Goal: Task Accomplishment & Management: Use online tool/utility

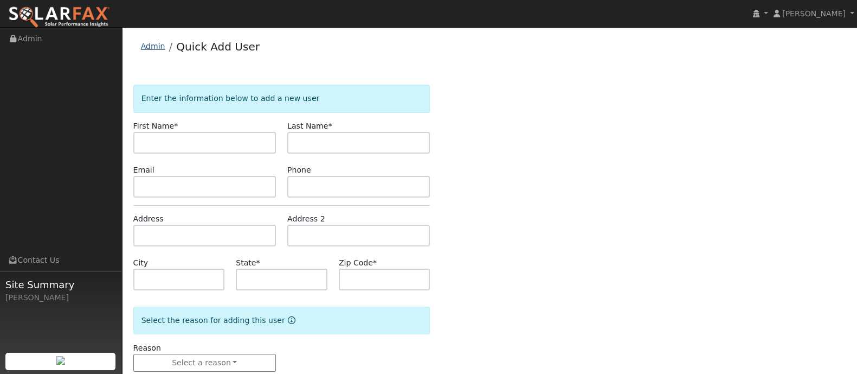
click at [152, 46] on link "Admin" at bounding box center [153, 46] width 24 height 9
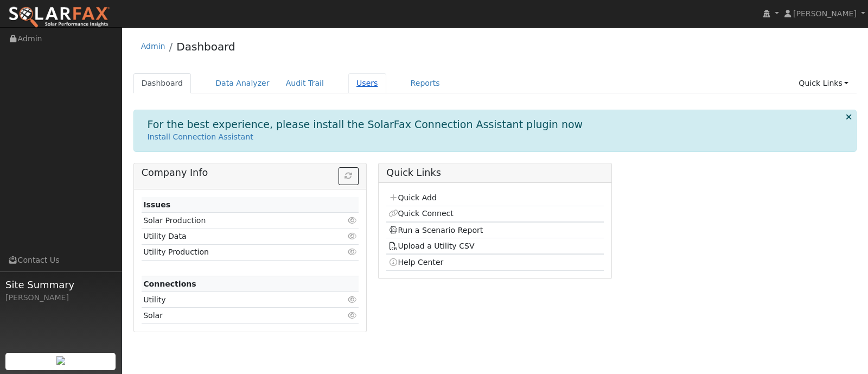
click at [357, 84] on link "Users" at bounding box center [367, 83] width 38 height 20
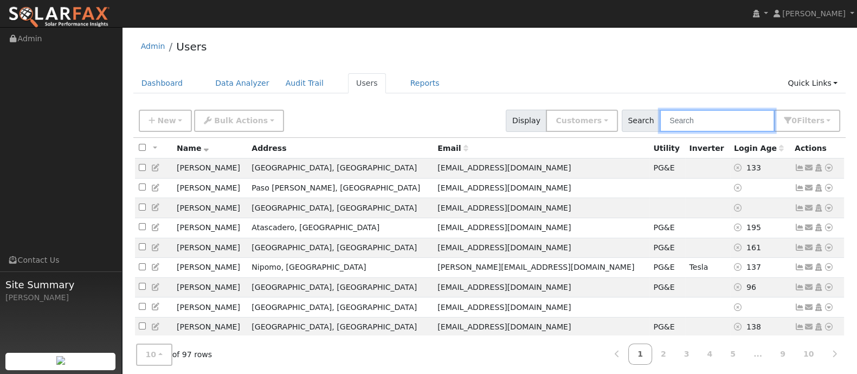
click at [711, 121] on input "text" at bounding box center [717, 121] width 115 height 22
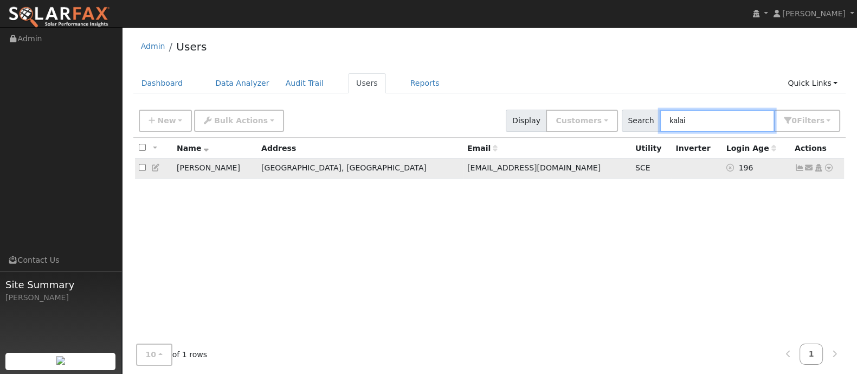
type input "kalai"
click at [827, 169] on icon at bounding box center [829, 168] width 10 height 8
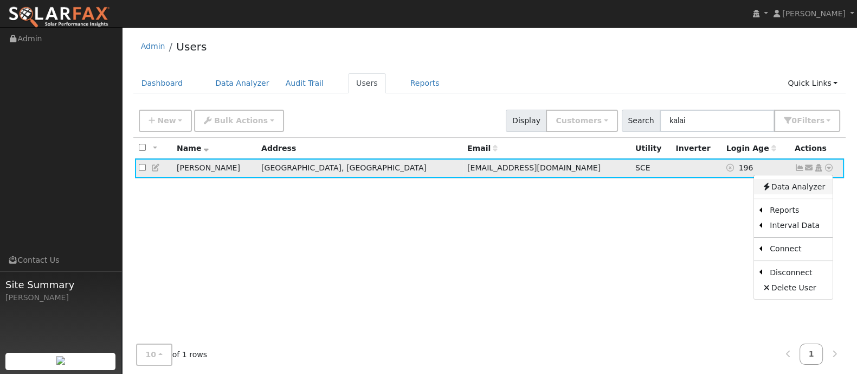
click at [805, 185] on link "Data Analyzer" at bounding box center [793, 186] width 79 height 15
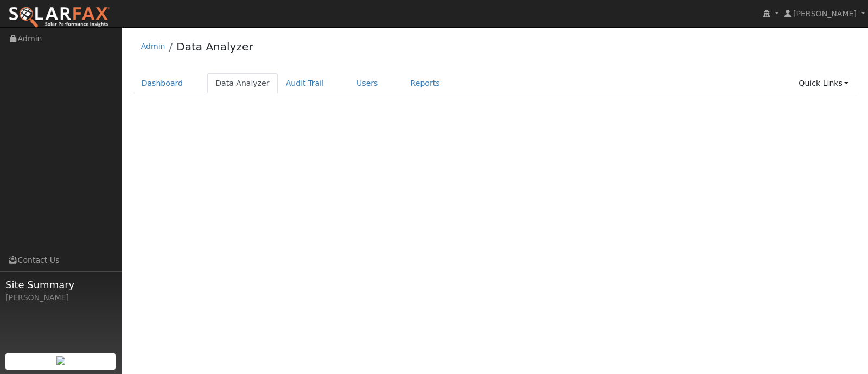
select select "8"
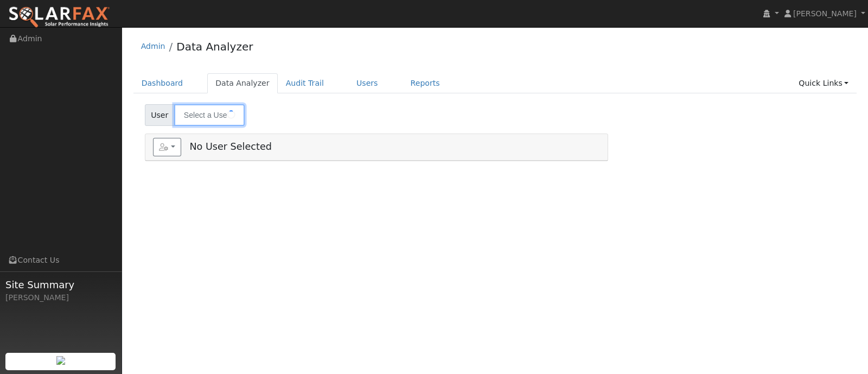
type input "kalai Kennedy"
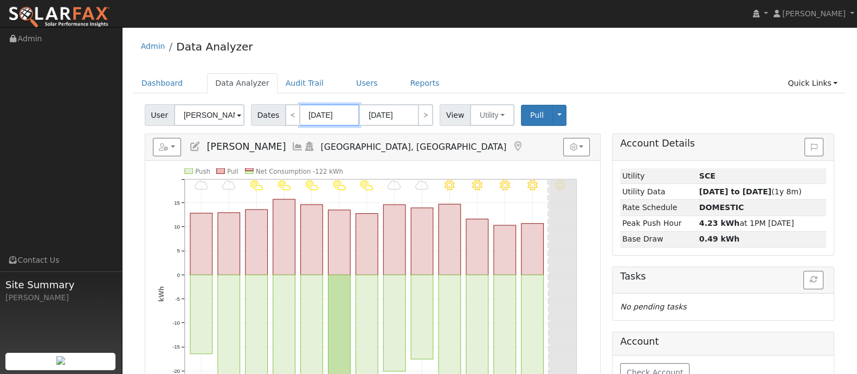
click at [325, 117] on input "09/29/2025" at bounding box center [330, 115] width 60 height 22
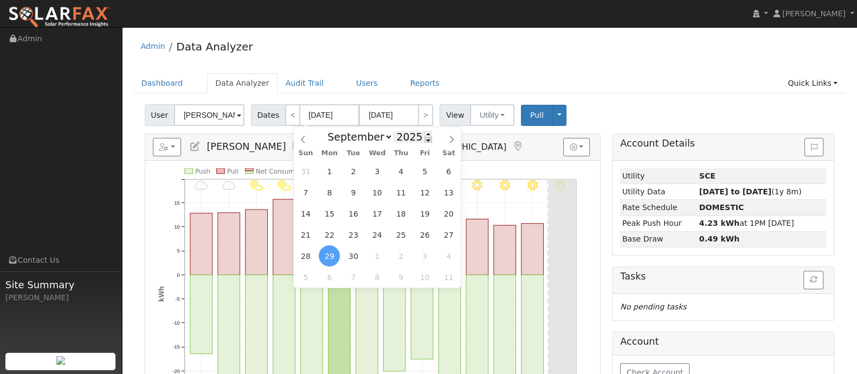
click at [425, 142] on span at bounding box center [429, 140] width 8 height 6
type input "2024"
click at [306, 170] on span "1" at bounding box center [305, 171] width 21 height 21
type input "09/01/2024"
type input "09/30/2024"
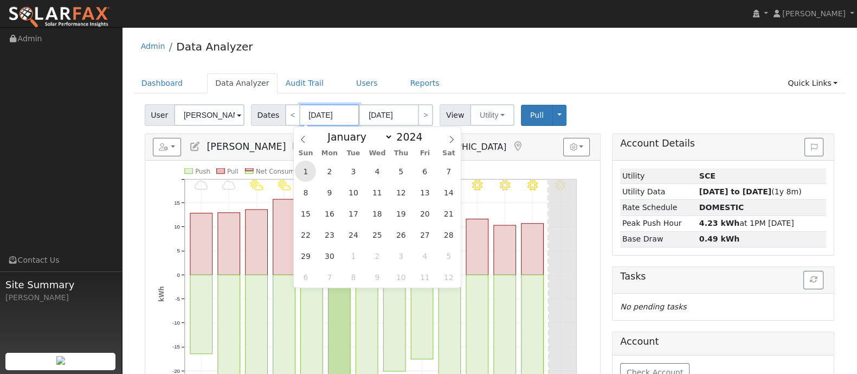
type input "2024"
select select "8"
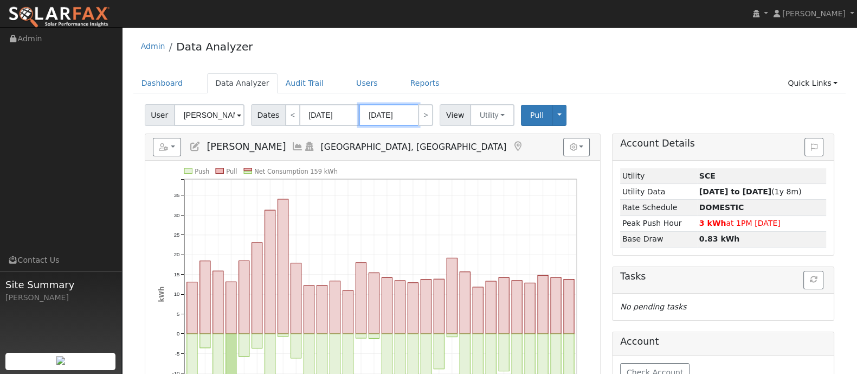
click at [382, 115] on input "09/30/2024" at bounding box center [389, 115] width 60 height 22
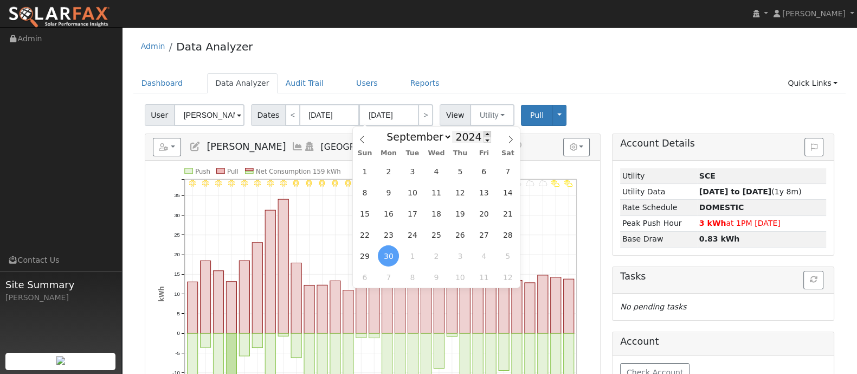
click at [484, 134] on span at bounding box center [488, 134] width 8 height 6
type input "2025"
click at [386, 170] on span "1" at bounding box center [388, 171] width 21 height 21
type input "09/01/2025"
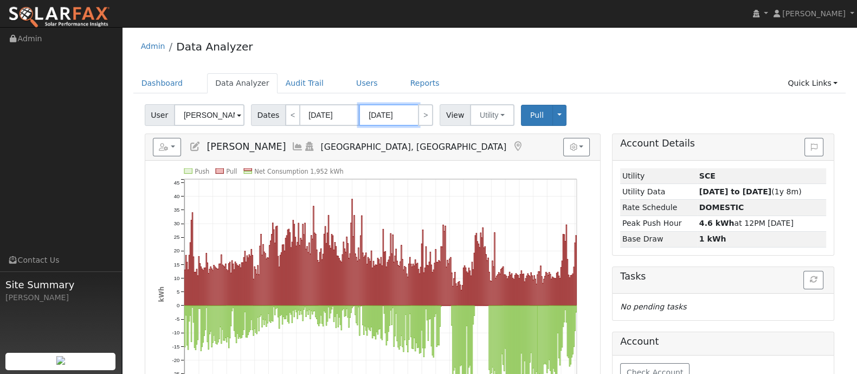
scroll to position [67, 0]
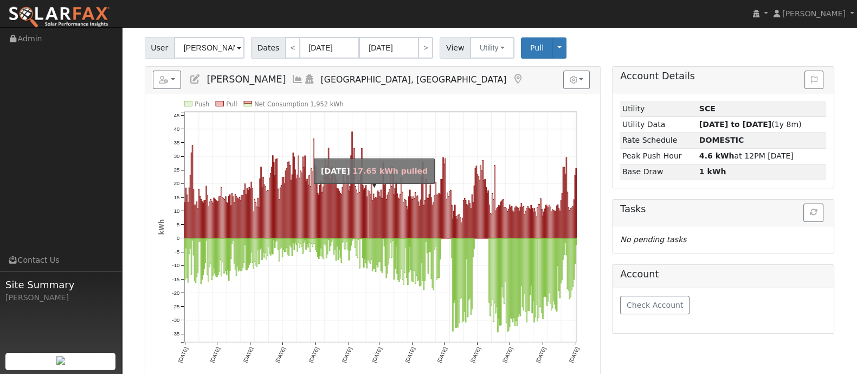
click at [368, 197] on rect "onclick=""" at bounding box center [368, 214] width 1 height 48
type input "02/19/2025"
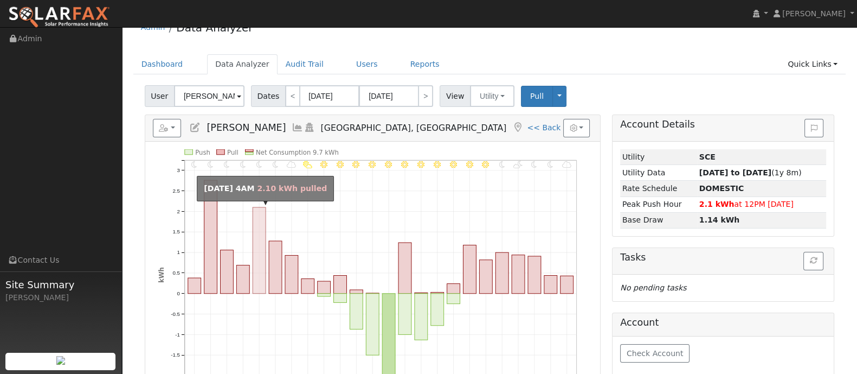
scroll to position [0, 0]
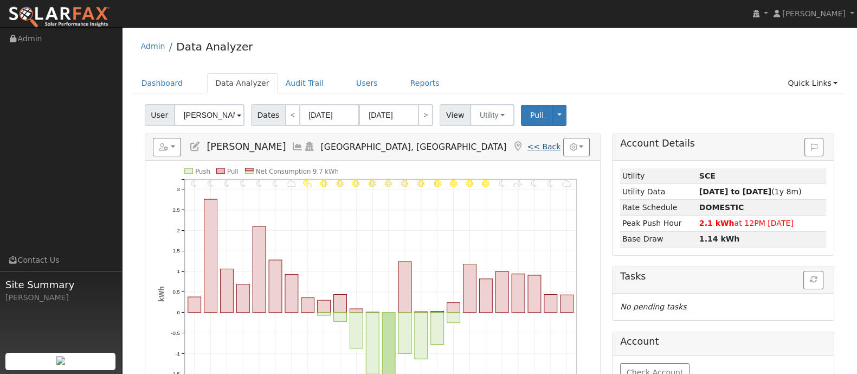
click at [539, 146] on link "<< Back" at bounding box center [544, 146] width 34 height 9
type input "09/01/2024"
type input "09/01/2025"
